Goal: Communication & Community: Participate in discussion

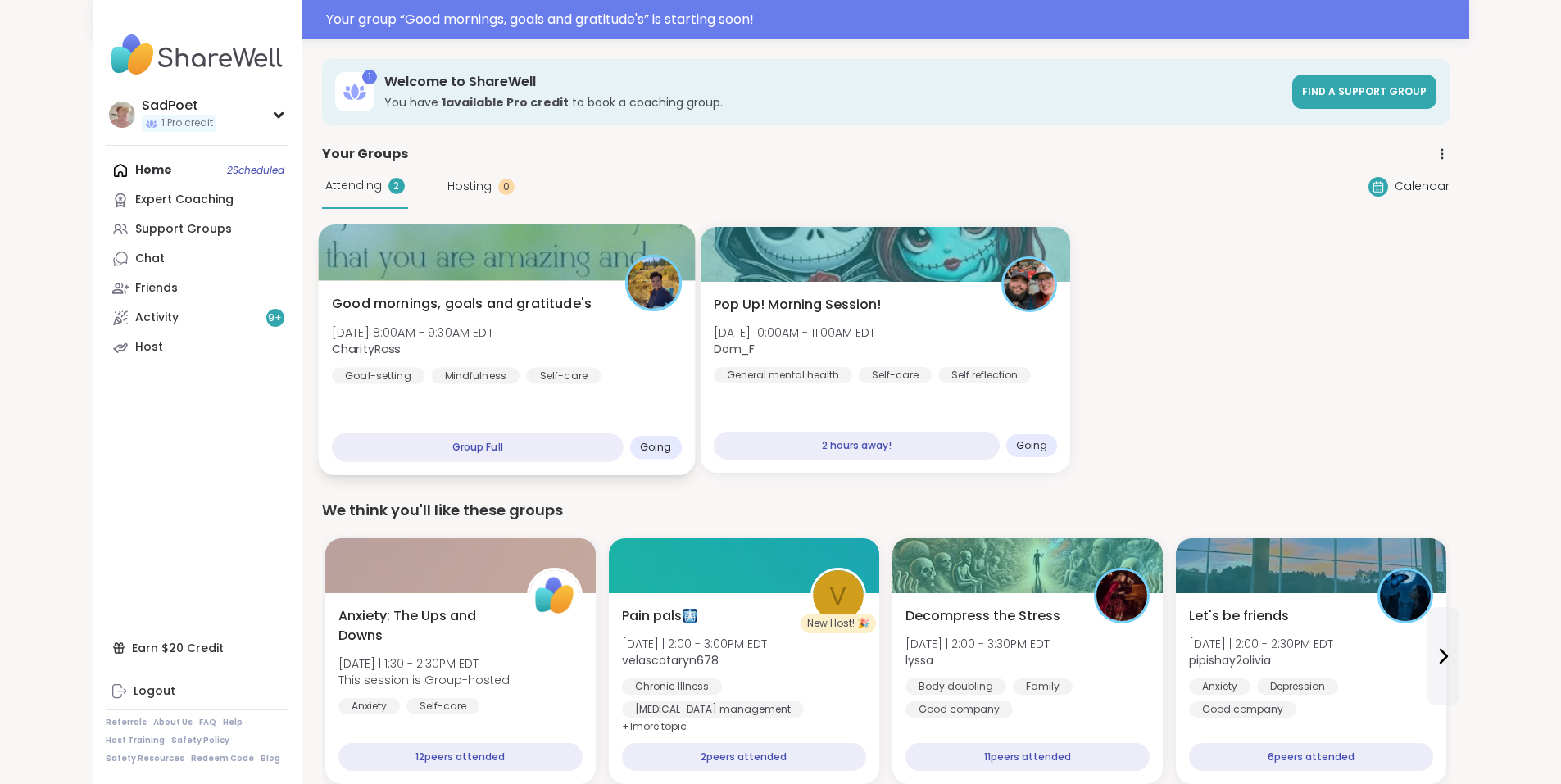
click at [510, 392] on div "Good mornings, goals and gratitude's [DATE] 8:00AM - 9:30AM EDT CharityRoss Goa…" at bounding box center [505, 377] width 377 height 195
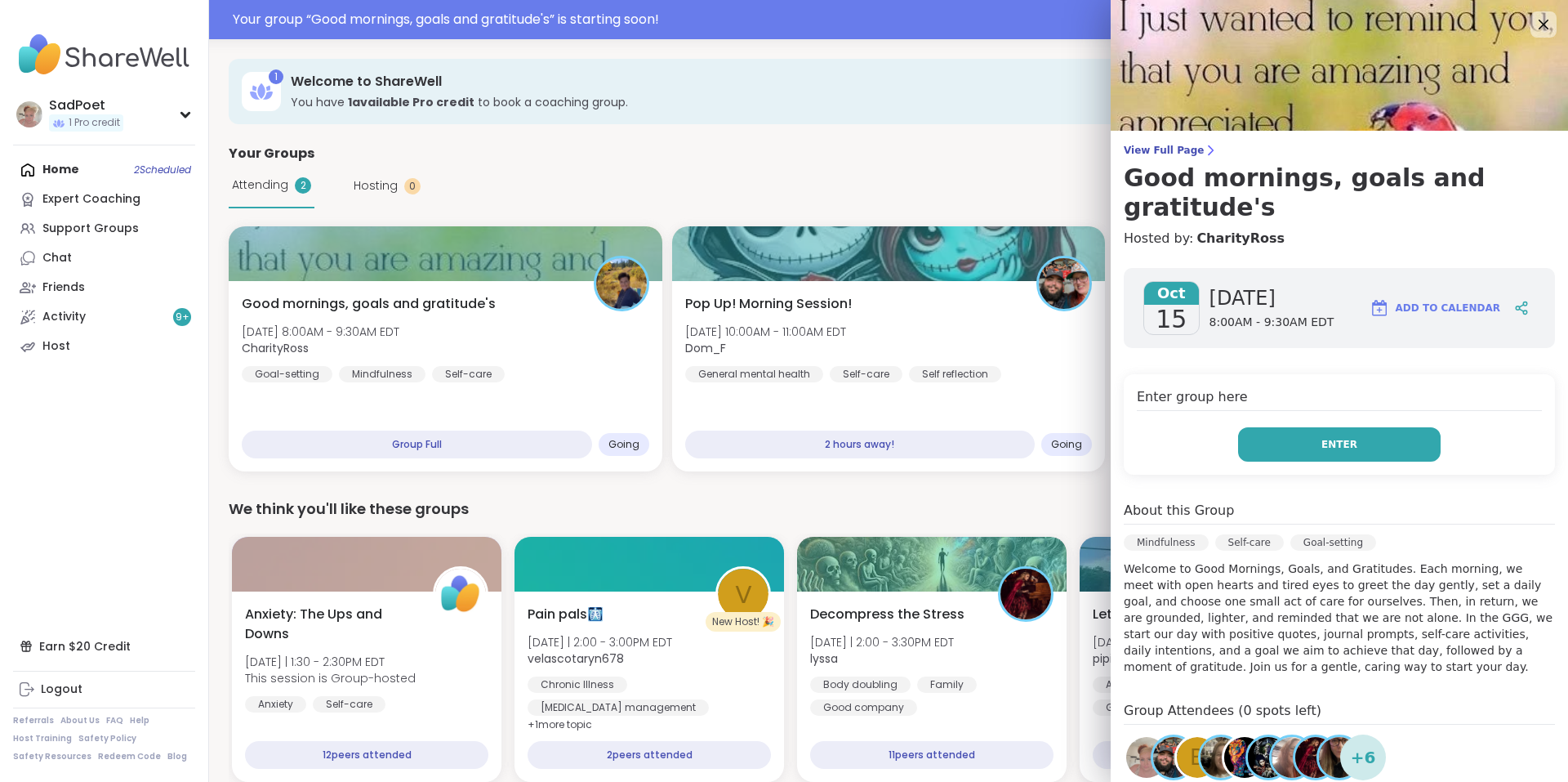
click at [1258, 449] on button "Enter" at bounding box center [1338, 444] width 202 height 35
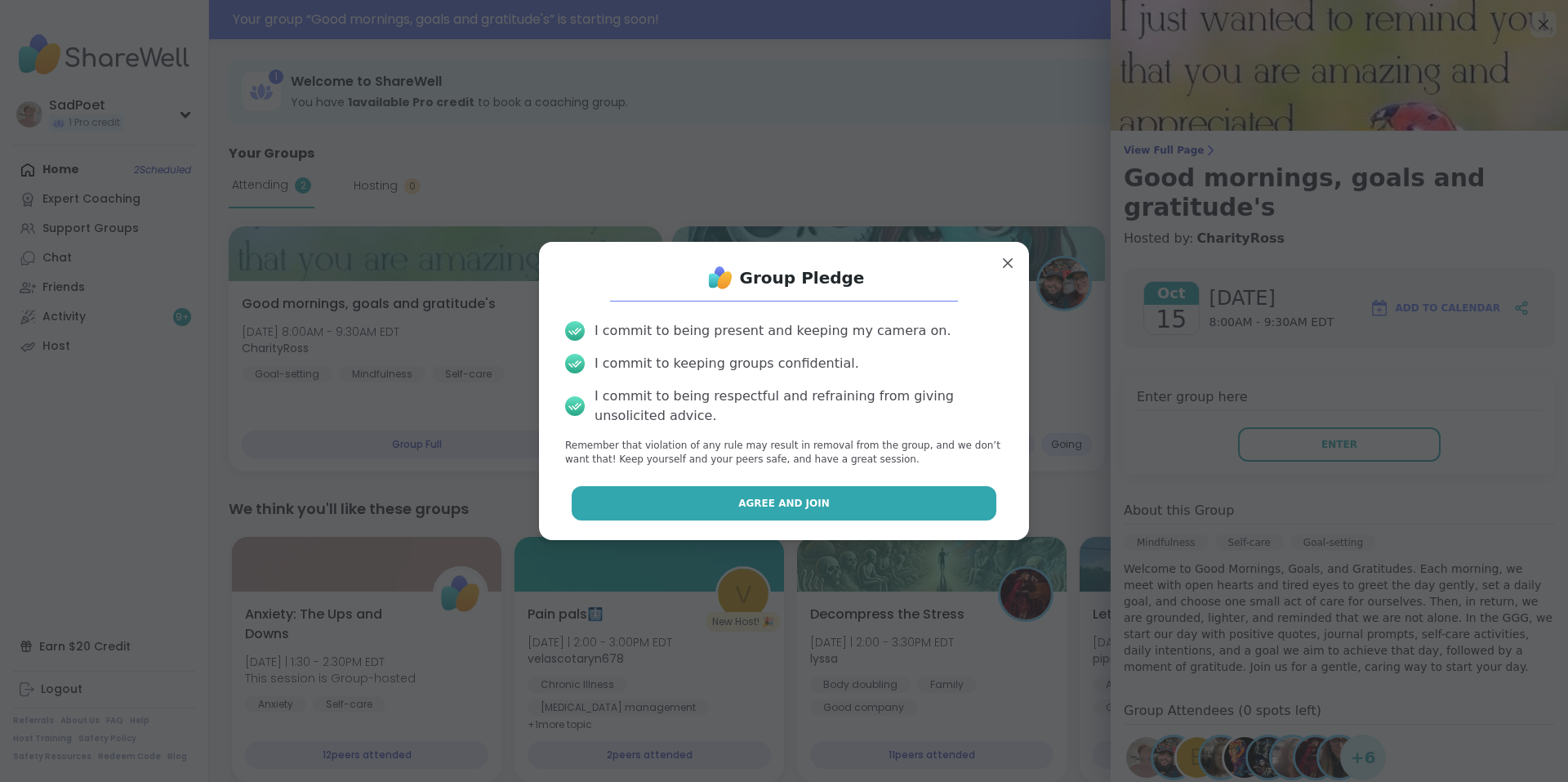
click at [915, 498] on button "Agree and Join" at bounding box center [784, 503] width 426 height 35
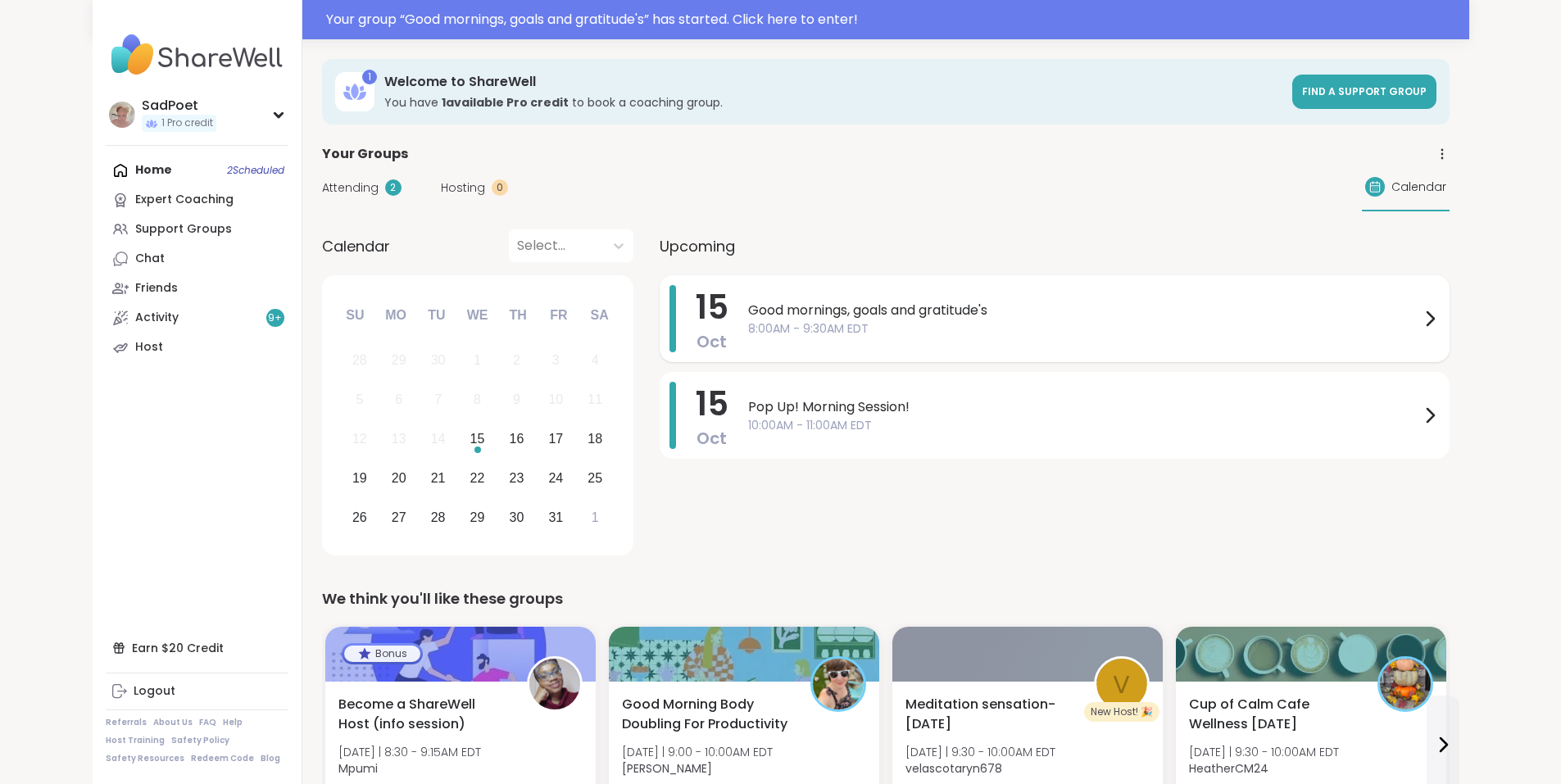
click at [748, 299] on div "Good mornings, goals and gratitude's 8:00AM - 9:30AM EDT" at bounding box center [1093, 318] width 691 height 67
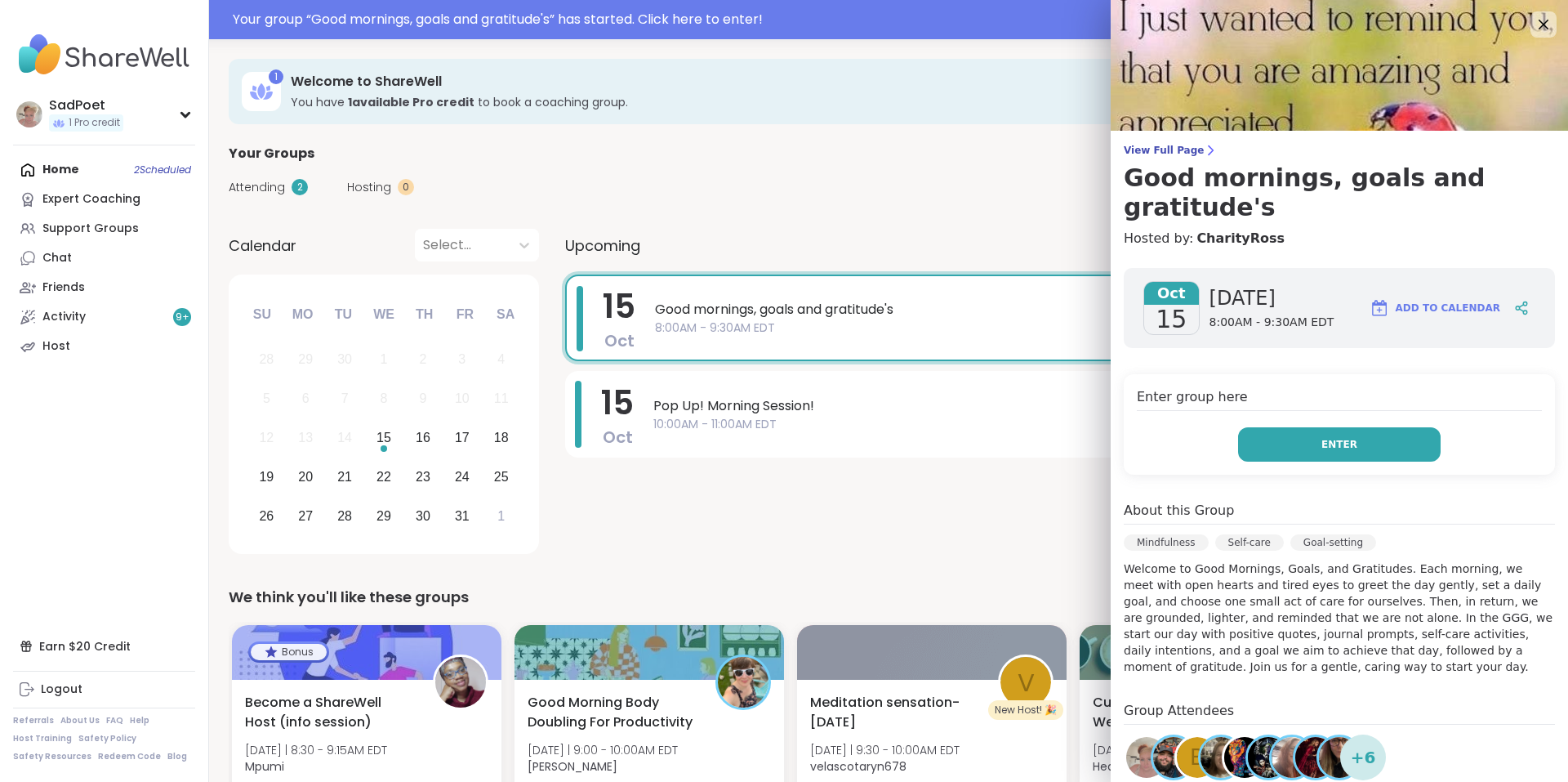
click at [1297, 445] on button "Enter" at bounding box center [1338, 444] width 202 height 35
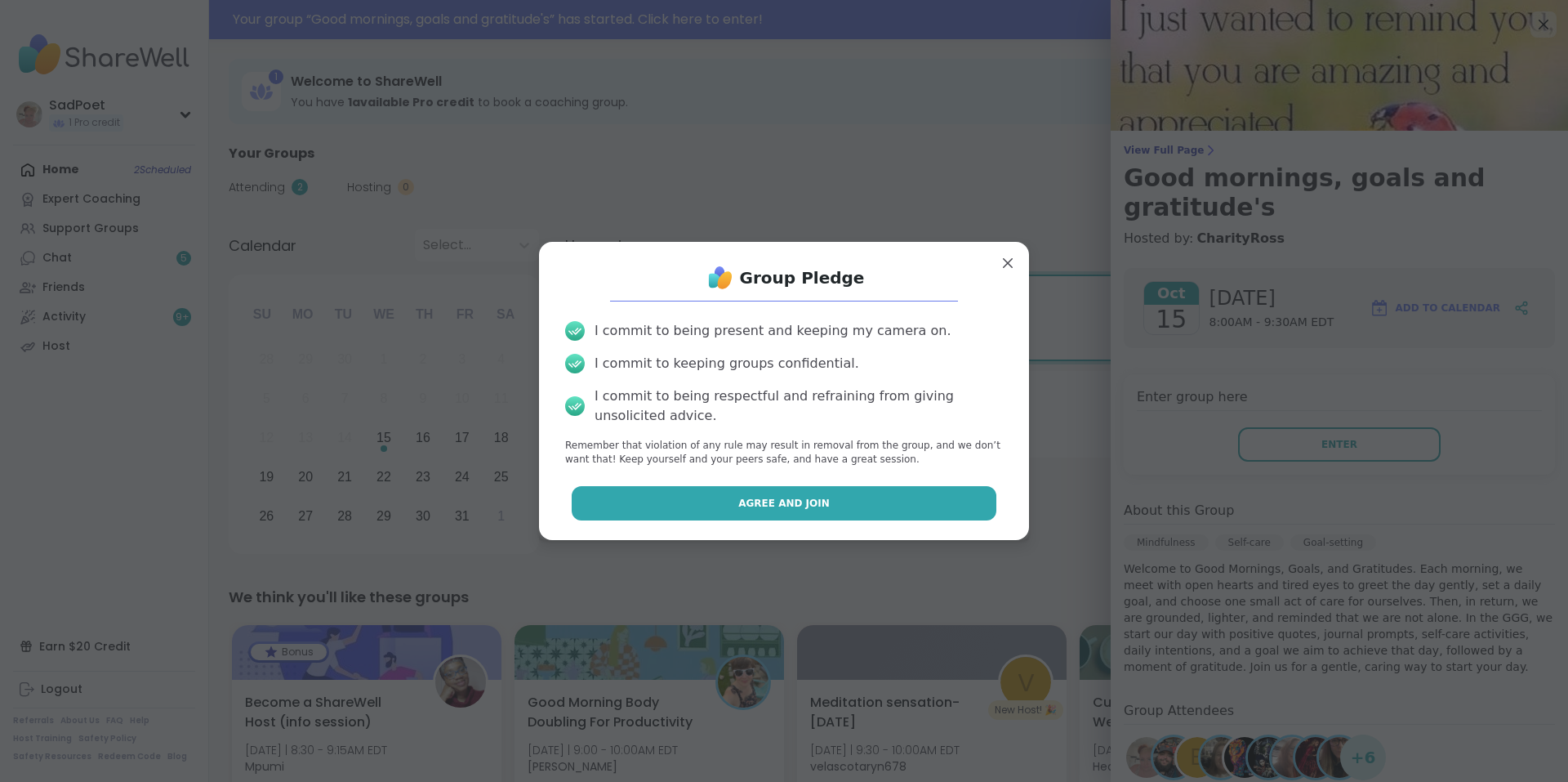
click at [937, 493] on button "Agree and Join" at bounding box center [784, 503] width 426 height 35
